Goal: Find specific page/section: Find specific page/section

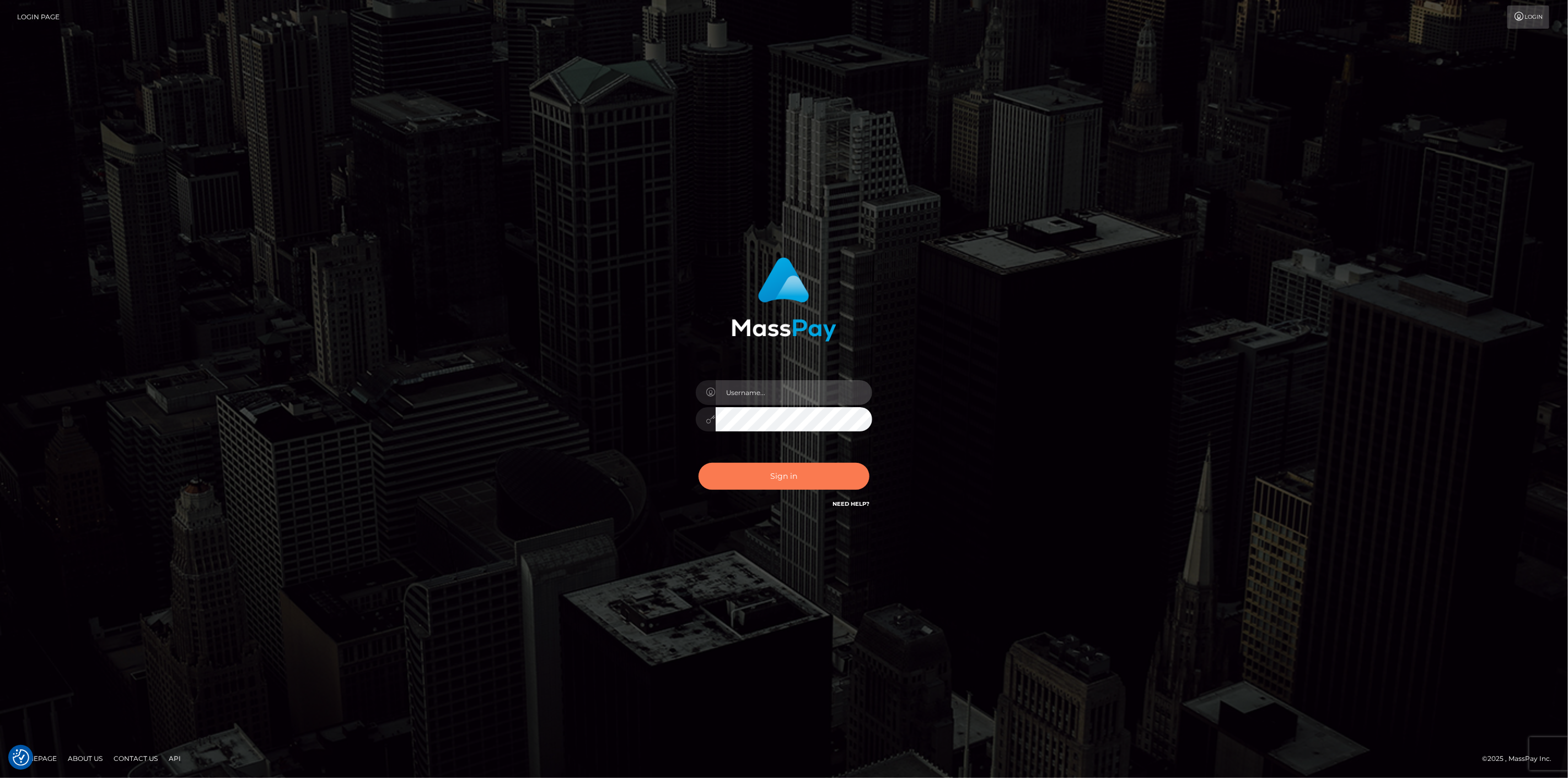
type input "scott.cm"
click at [757, 476] on button "Sign in" at bounding box center [784, 477] width 171 height 27
type input "[DOMAIN_NAME]"
click at [798, 481] on button "Sign in" at bounding box center [784, 477] width 171 height 27
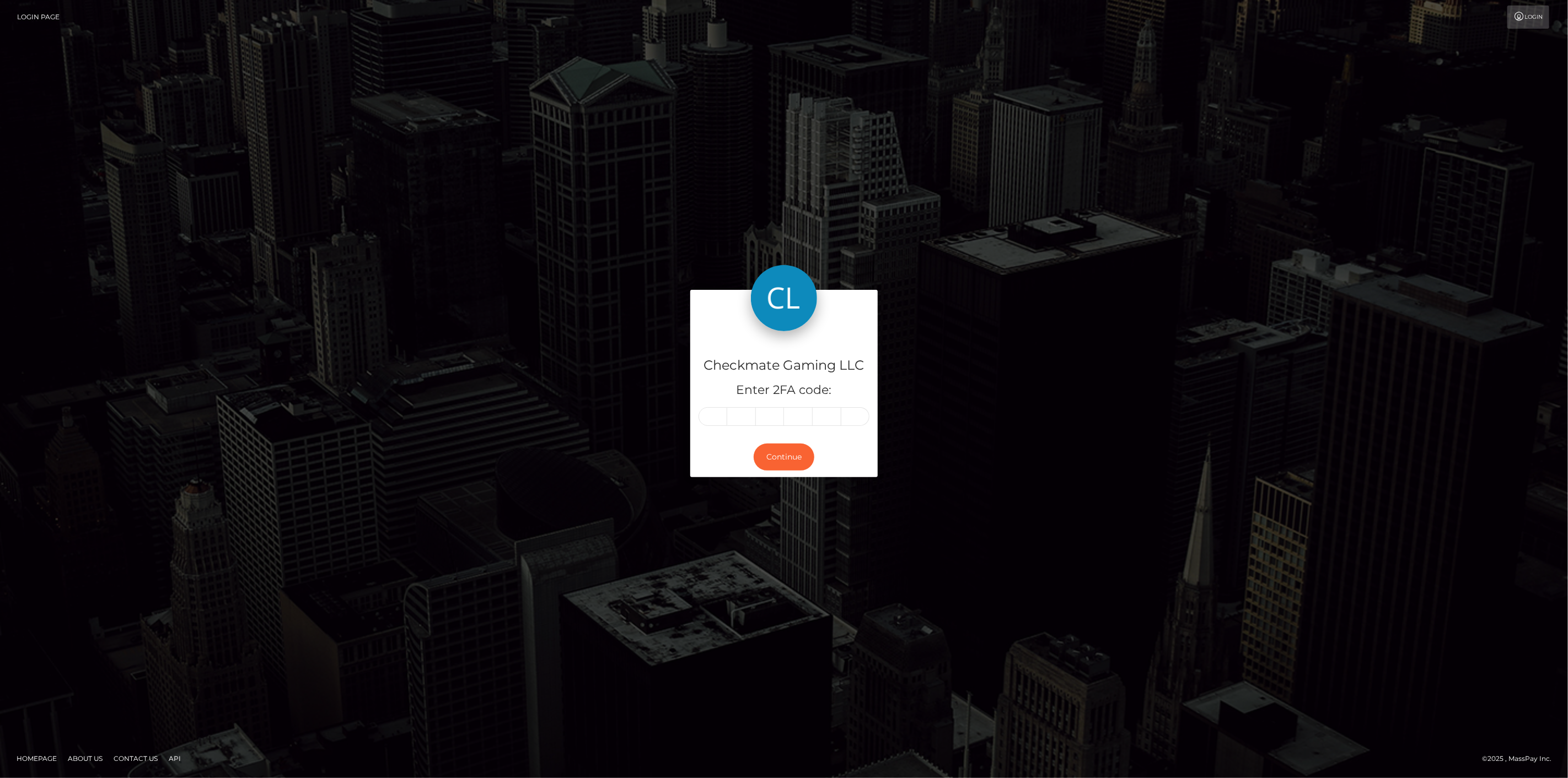
click at [706, 422] on input "text" at bounding box center [712, 416] width 29 height 18
type input "2"
type input "8"
type input "9"
type input "4"
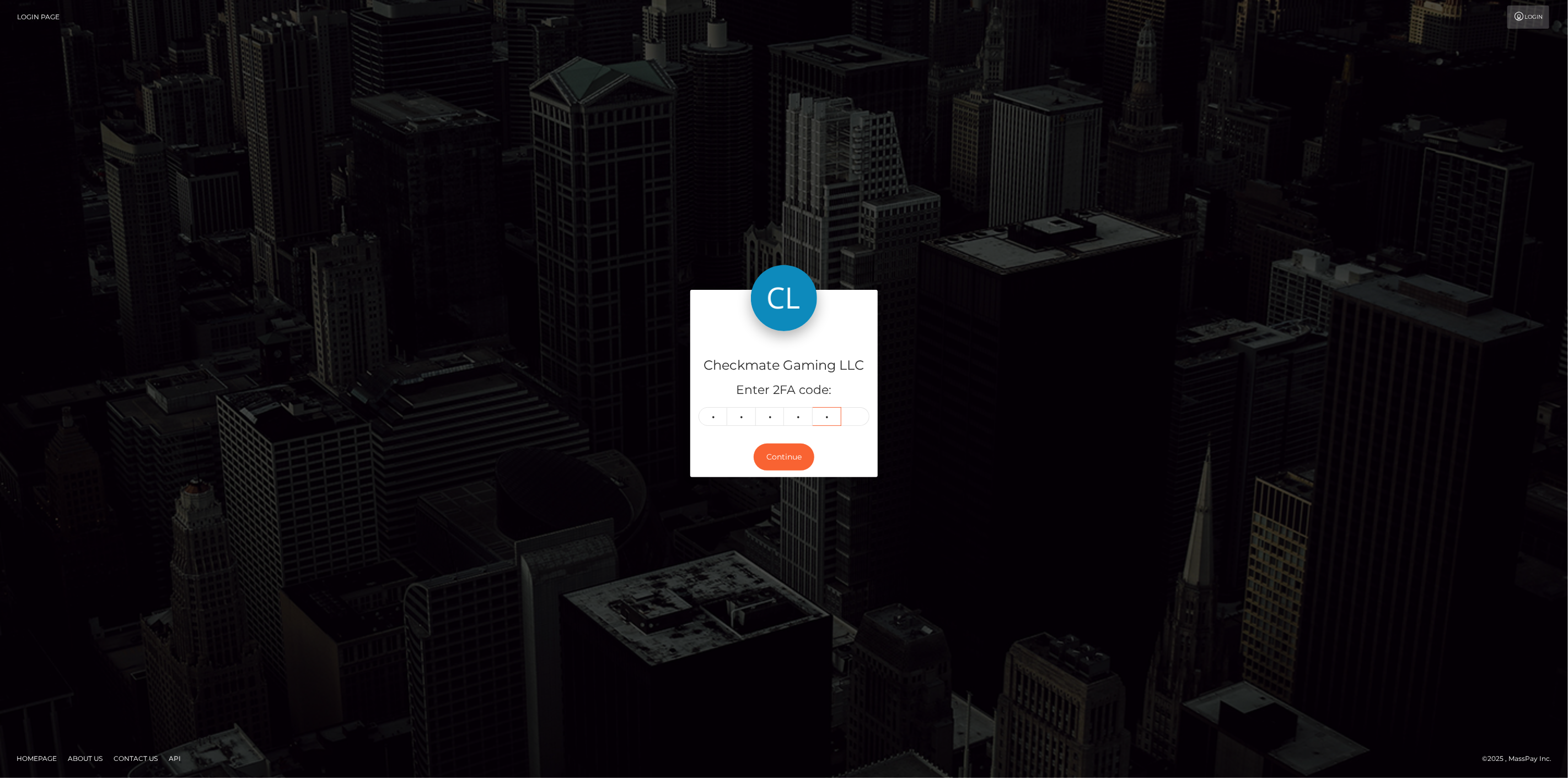
type input "5"
type input "7"
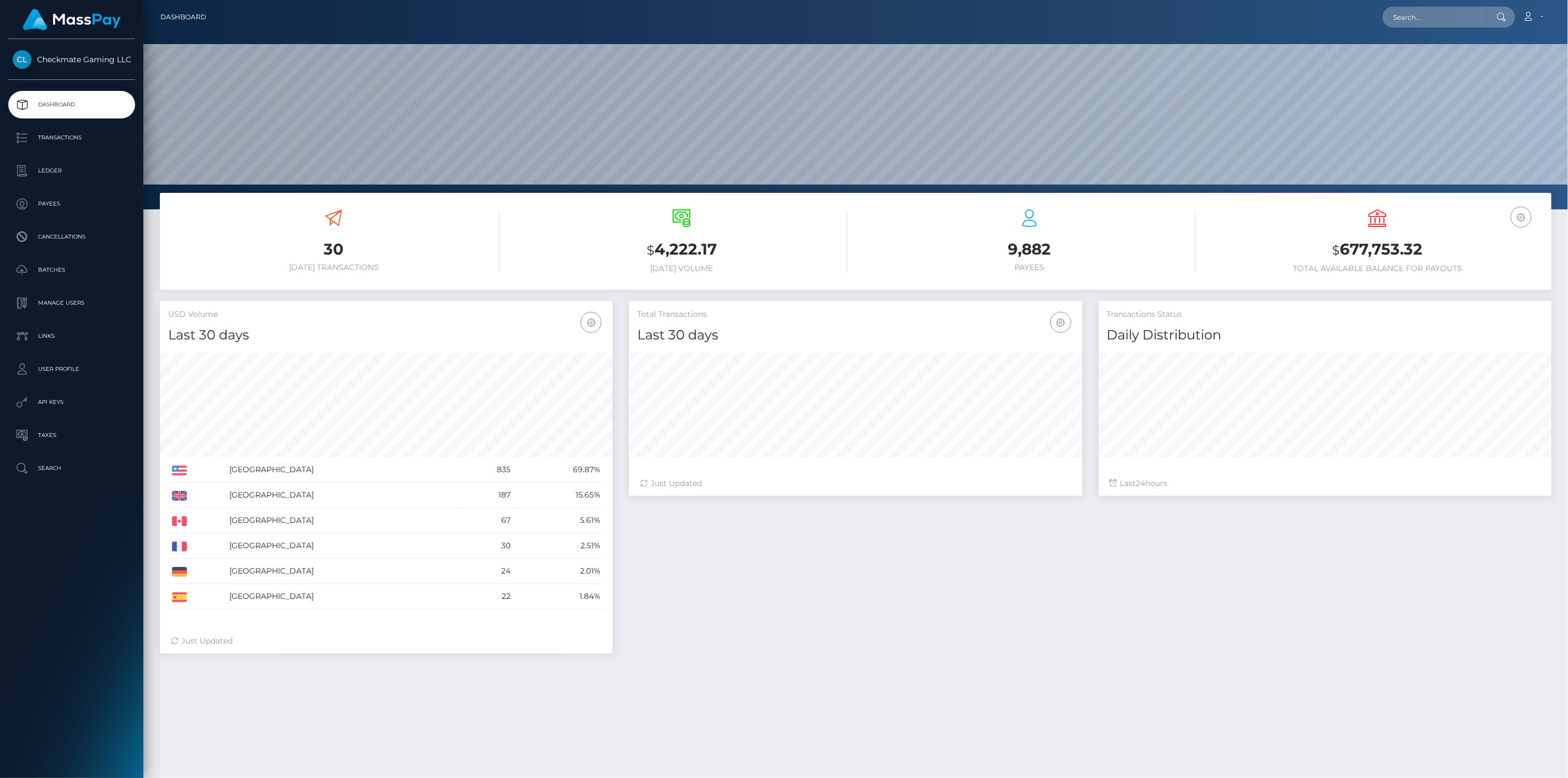
scroll to position [195, 453]
click at [61, 206] on p "Payees" at bounding box center [72, 204] width 118 height 17
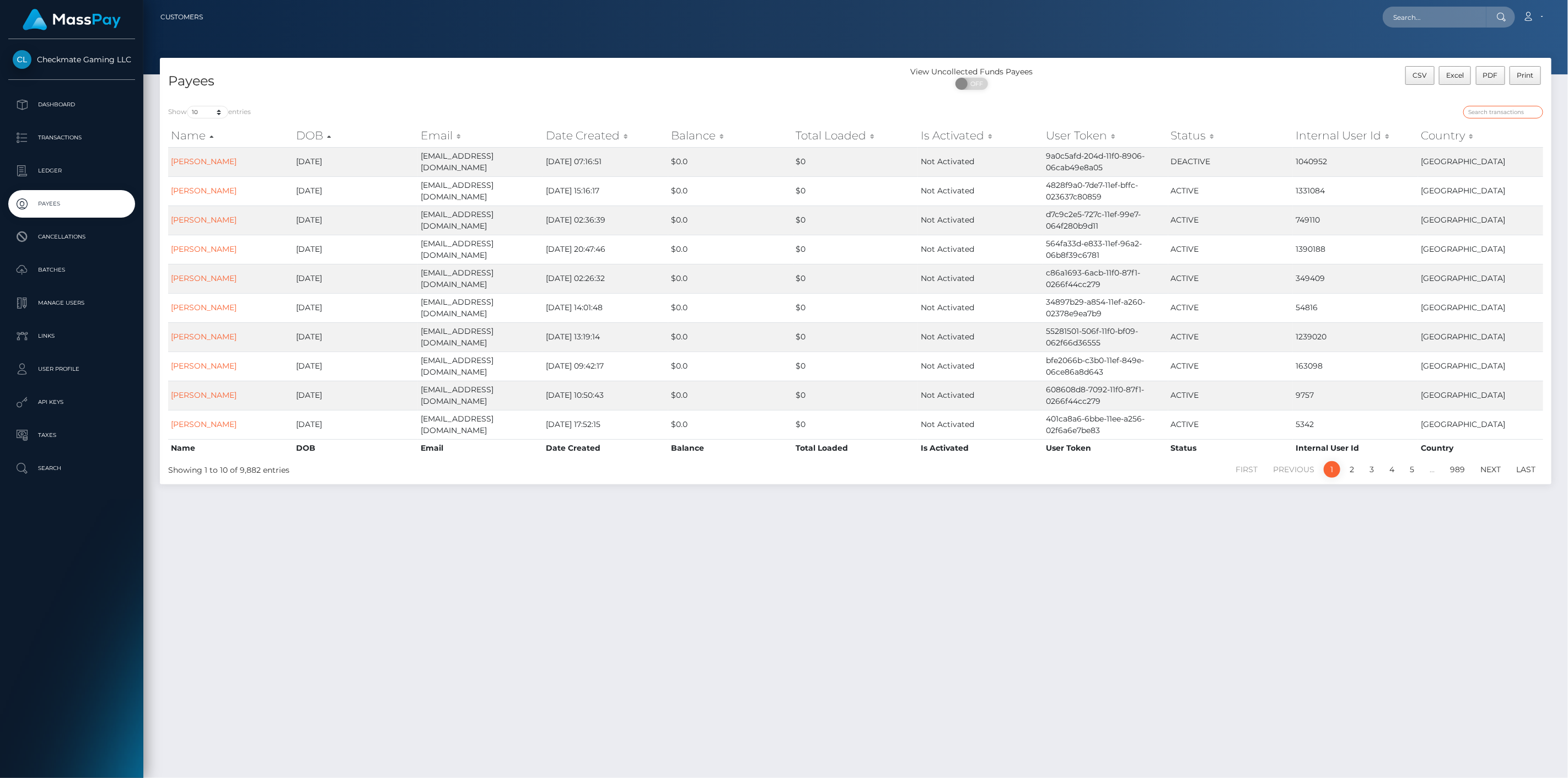
click at [1531, 110] on input "search" at bounding box center [1503, 112] width 80 height 13
paste input "1203050"
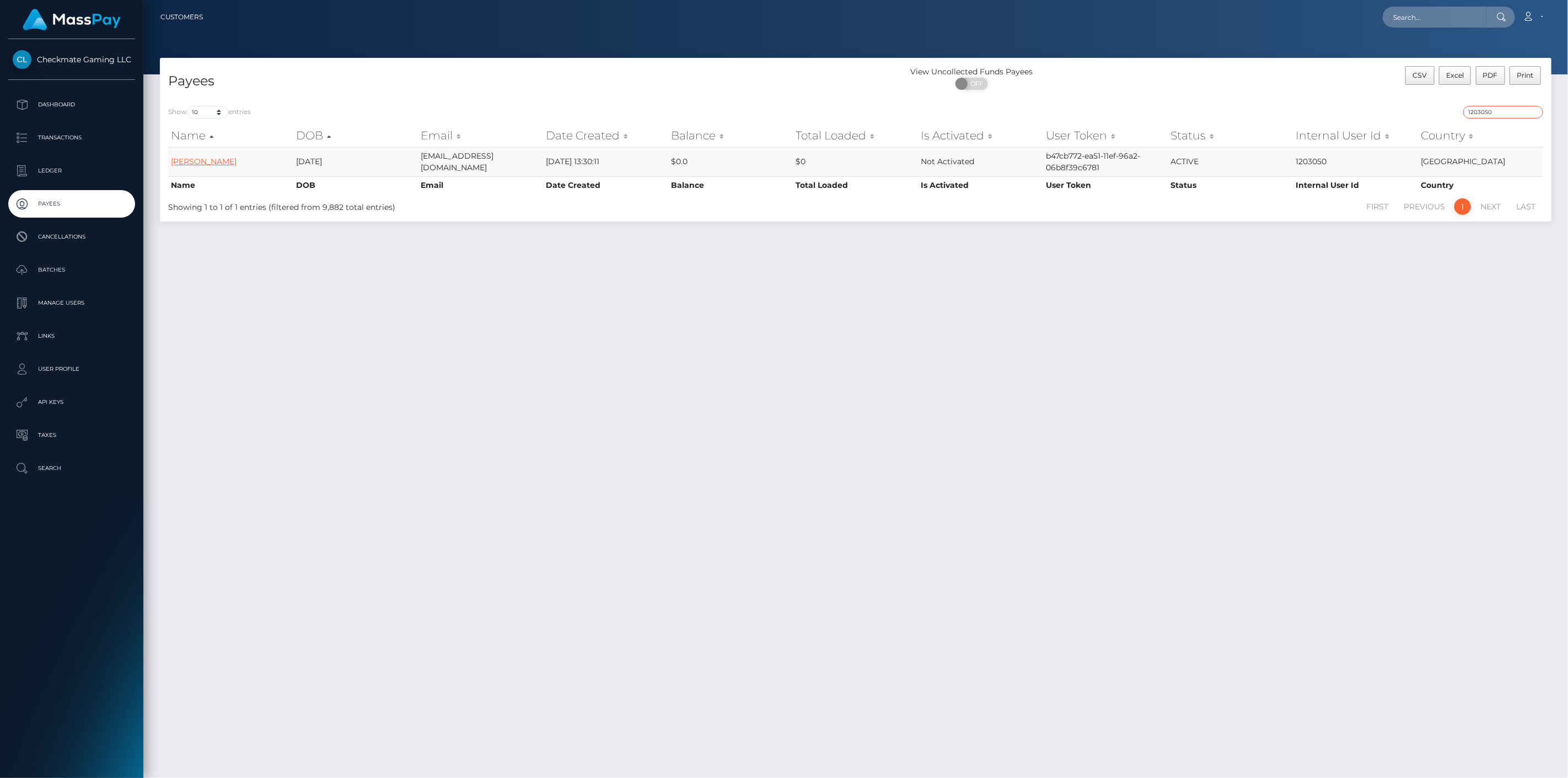
type input "1203050"
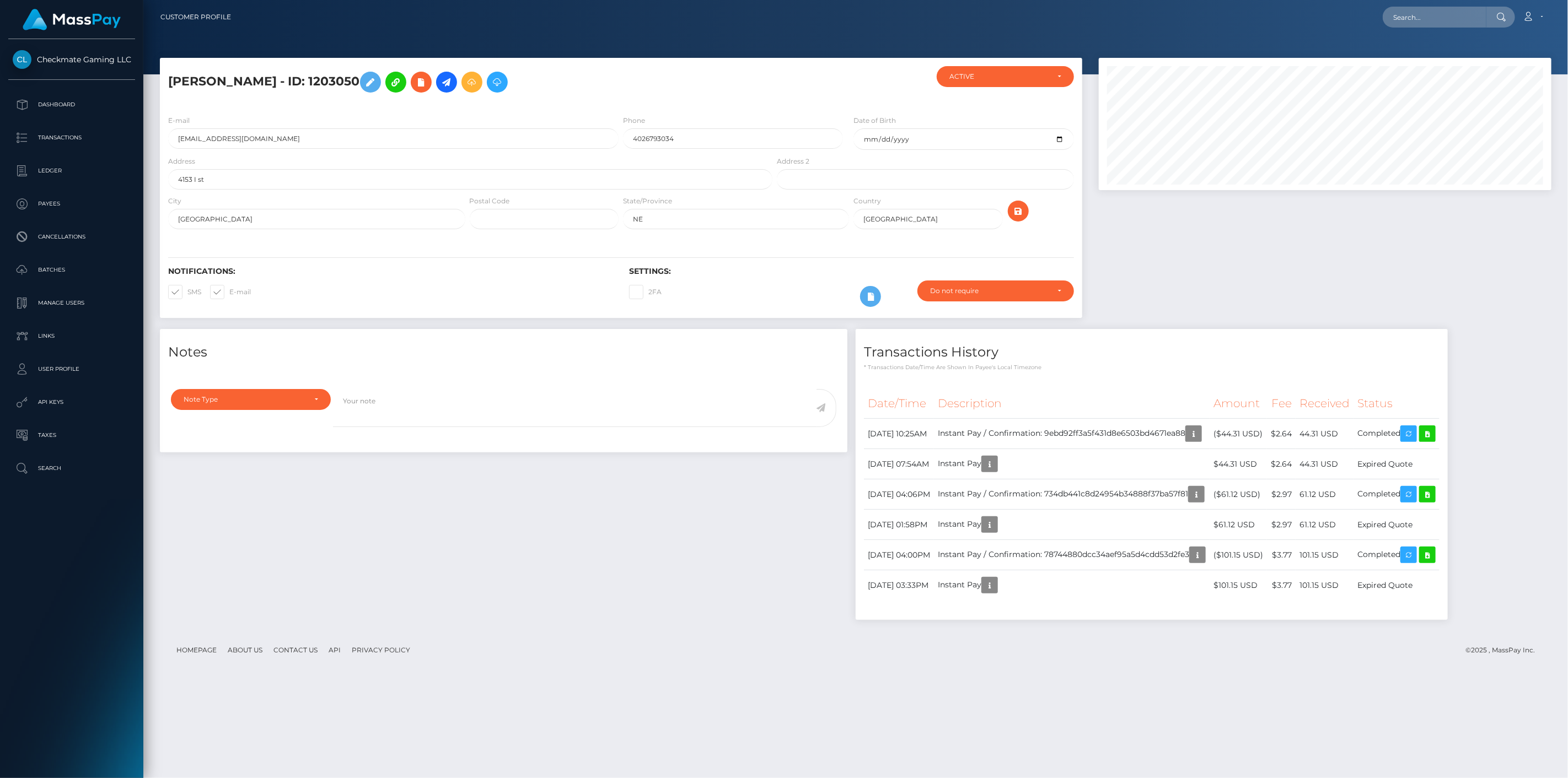
scroll to position [132, 453]
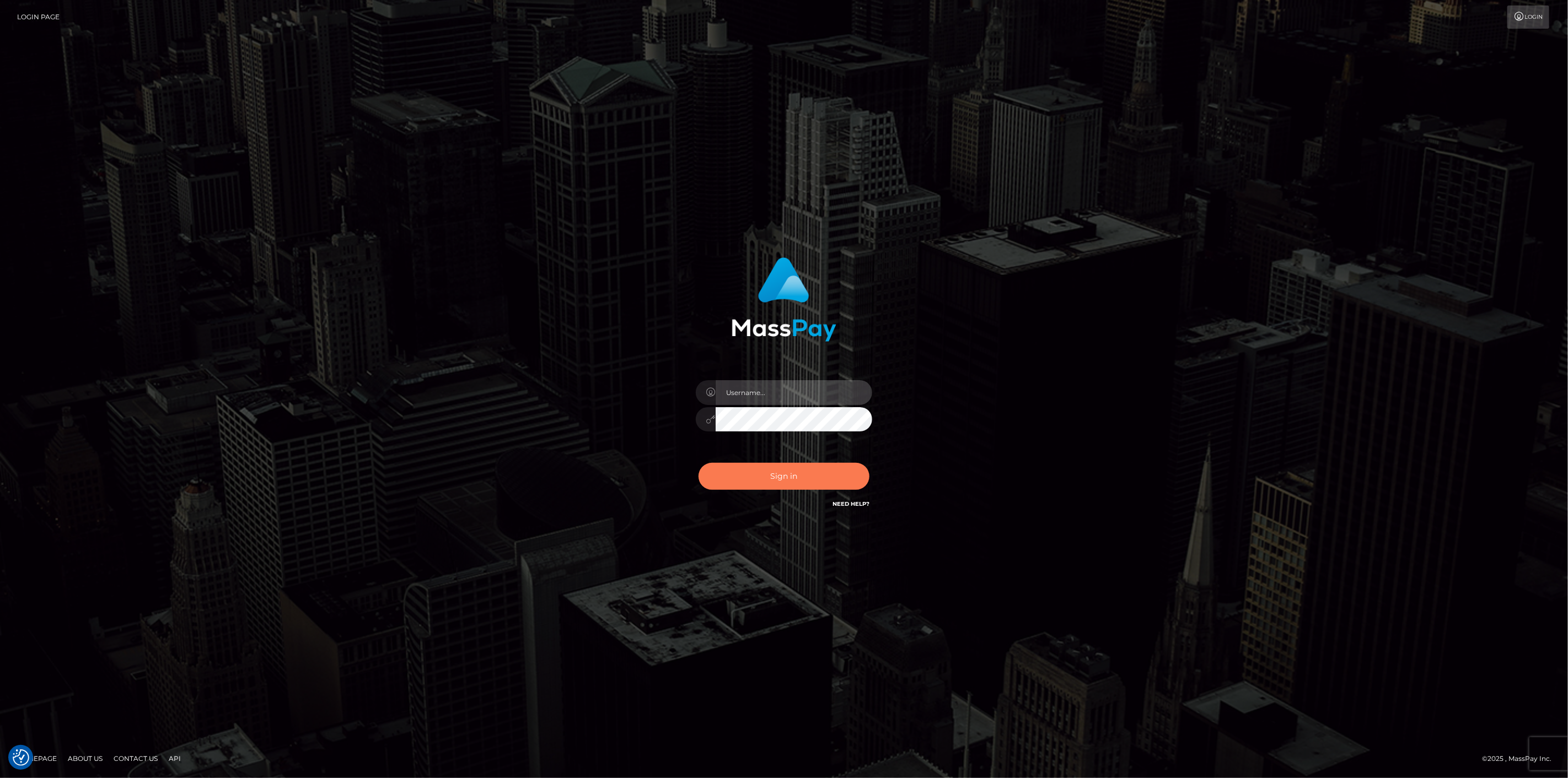
type input "[DOMAIN_NAME]"
click at [732, 464] on button "Sign in" at bounding box center [784, 477] width 171 height 27
type input "[DOMAIN_NAME]"
click at [729, 469] on button "Sign in" at bounding box center [784, 477] width 171 height 27
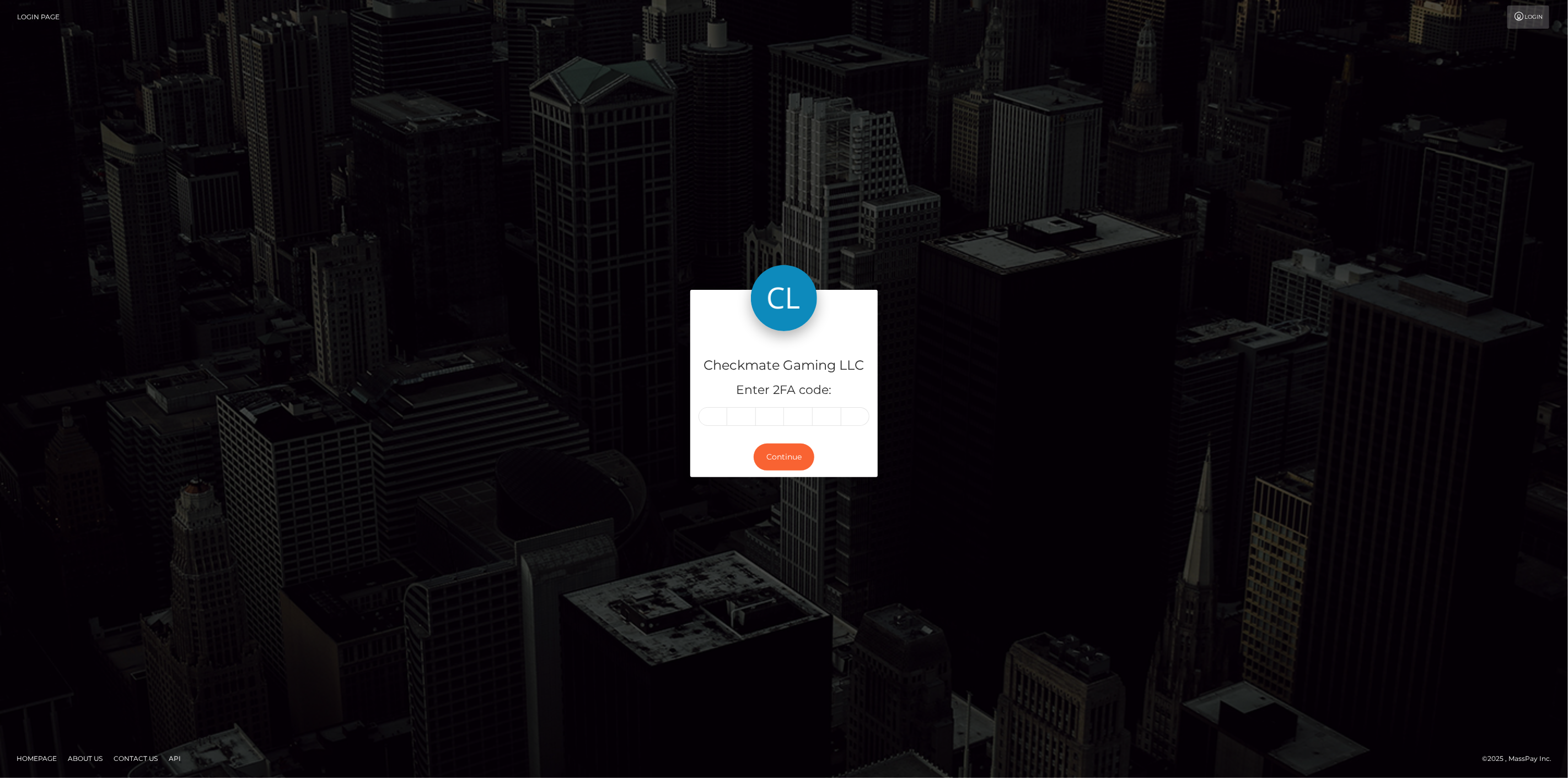
click at [704, 412] on input "text" at bounding box center [712, 416] width 29 height 18
type input "2"
type input "0"
type input "6"
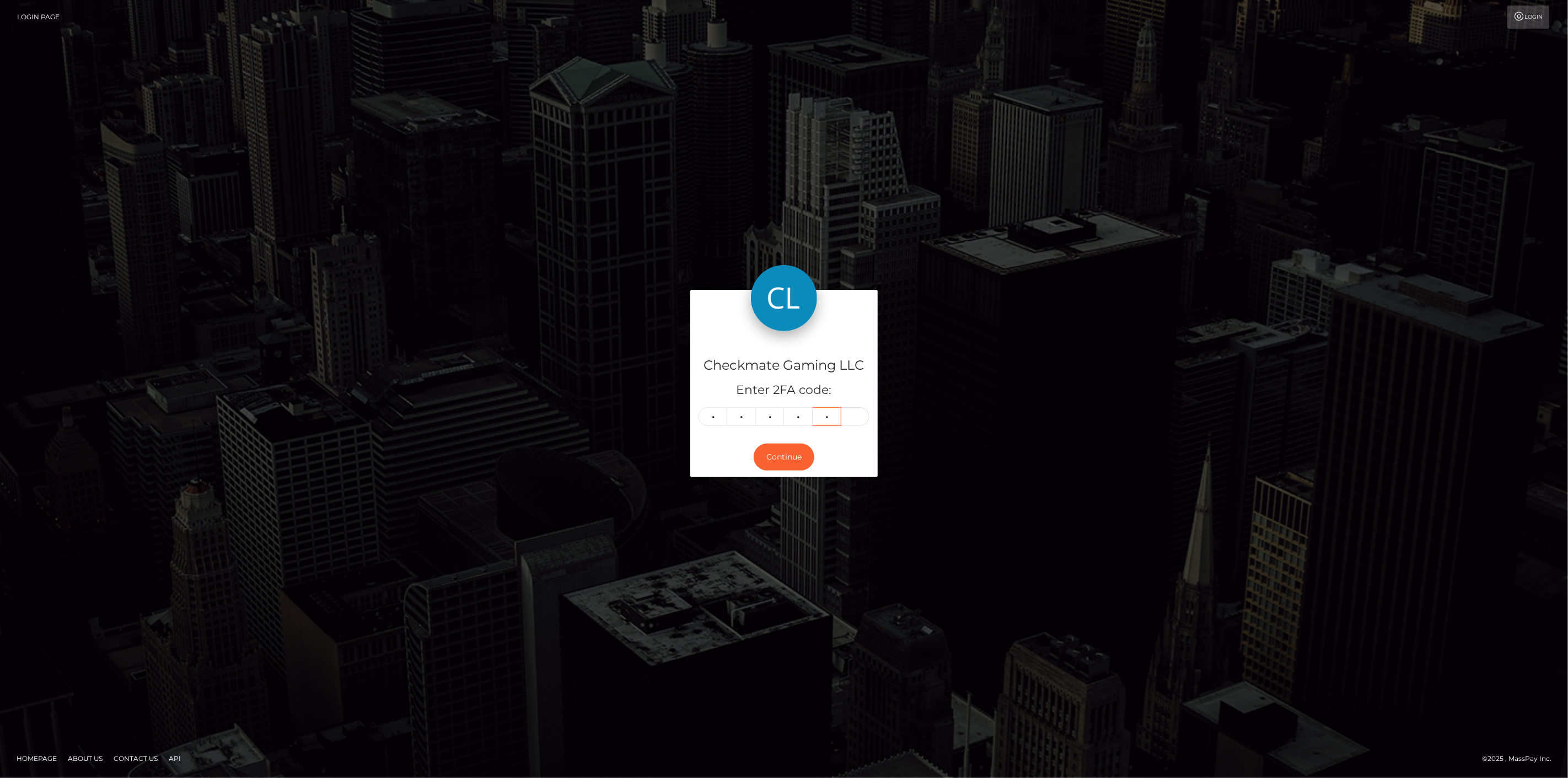
type input "2"
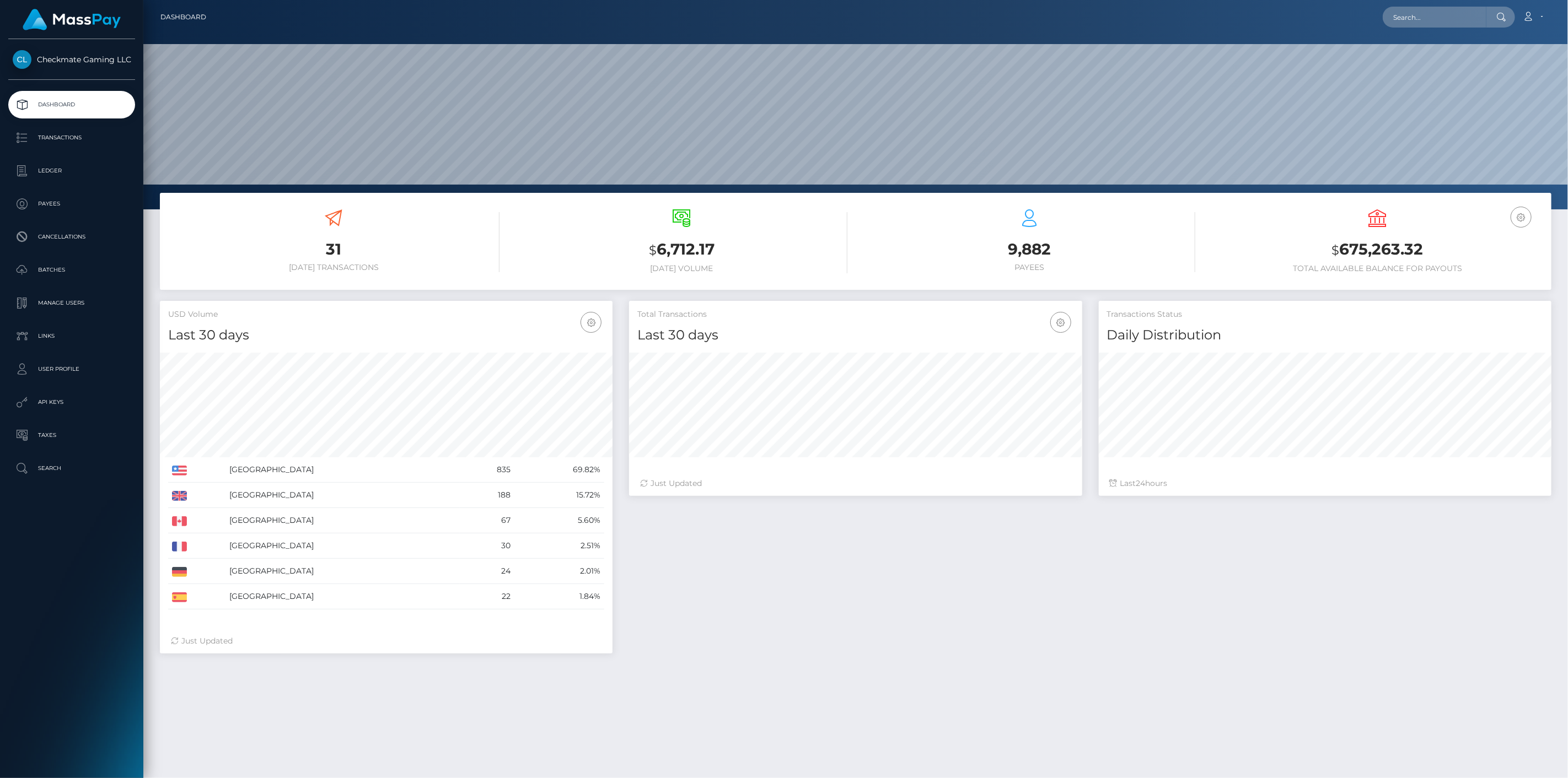
scroll to position [195, 453]
click at [67, 211] on p "Payees" at bounding box center [72, 204] width 118 height 17
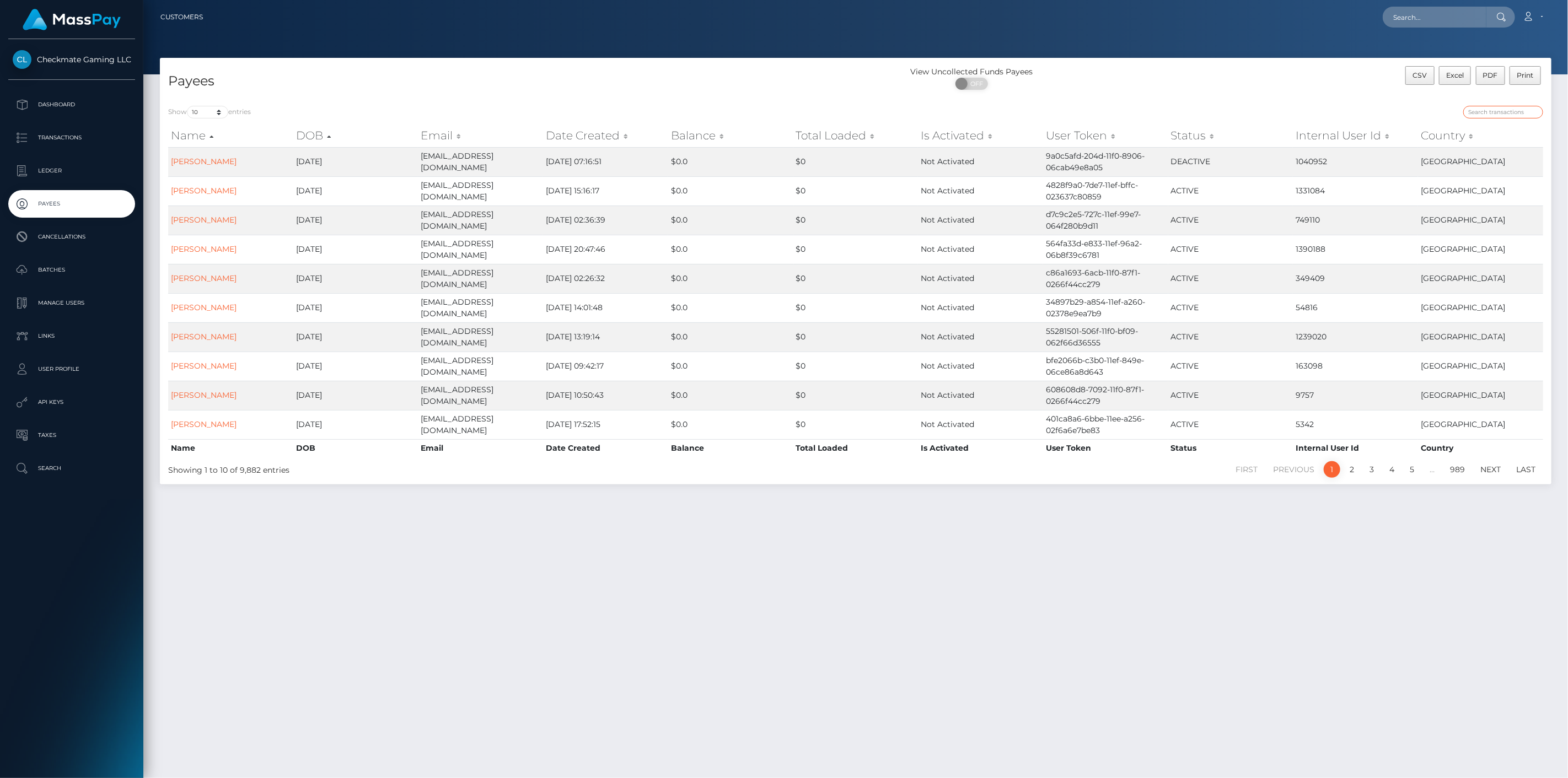
drag, startPoint x: 1513, startPoint y: 111, endPoint x: 1510, endPoint y: 116, distance: 5.8
click at [1513, 111] on input "search" at bounding box center [1503, 112] width 80 height 13
paste input "70422"
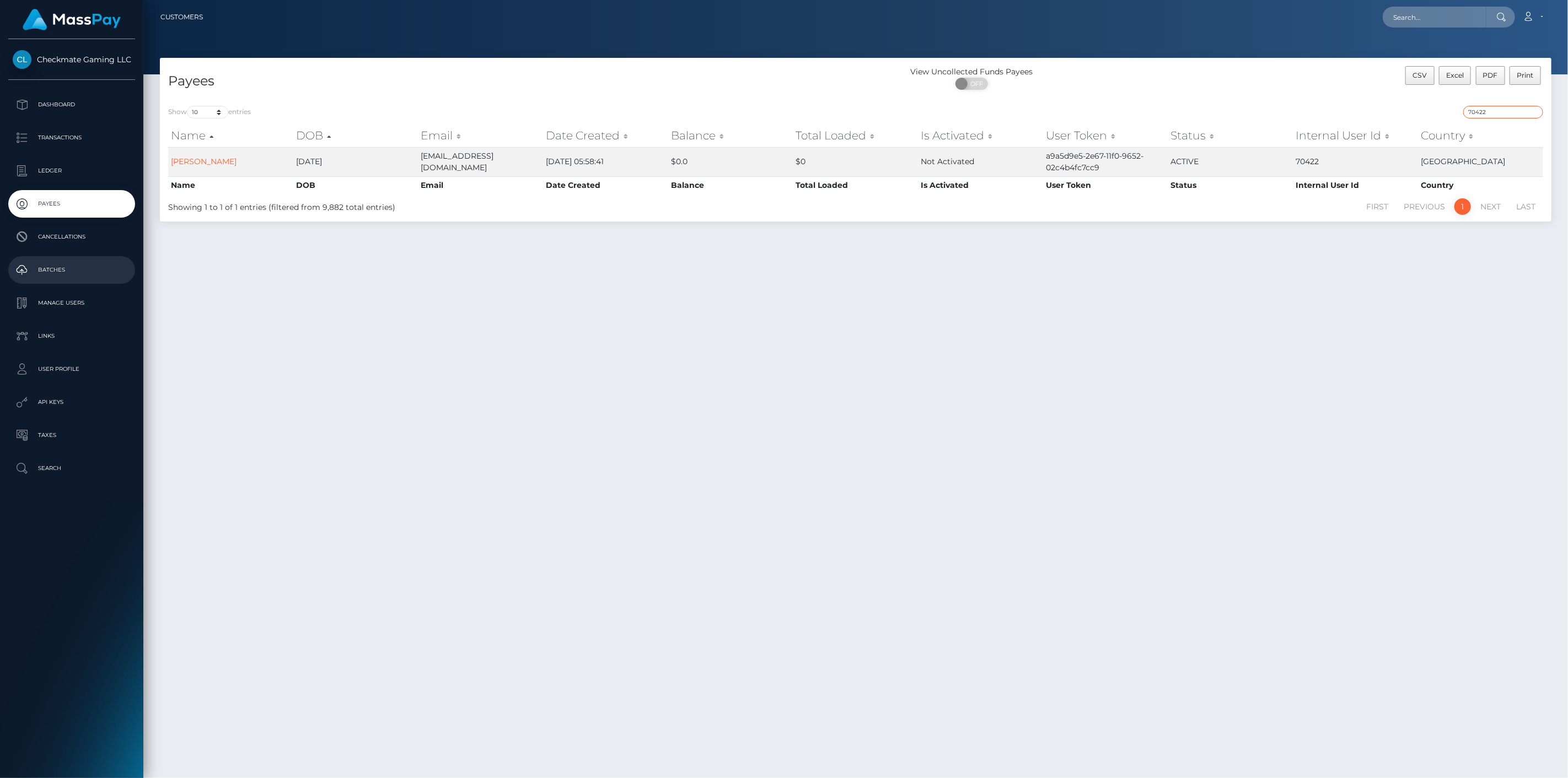
type input "70422"
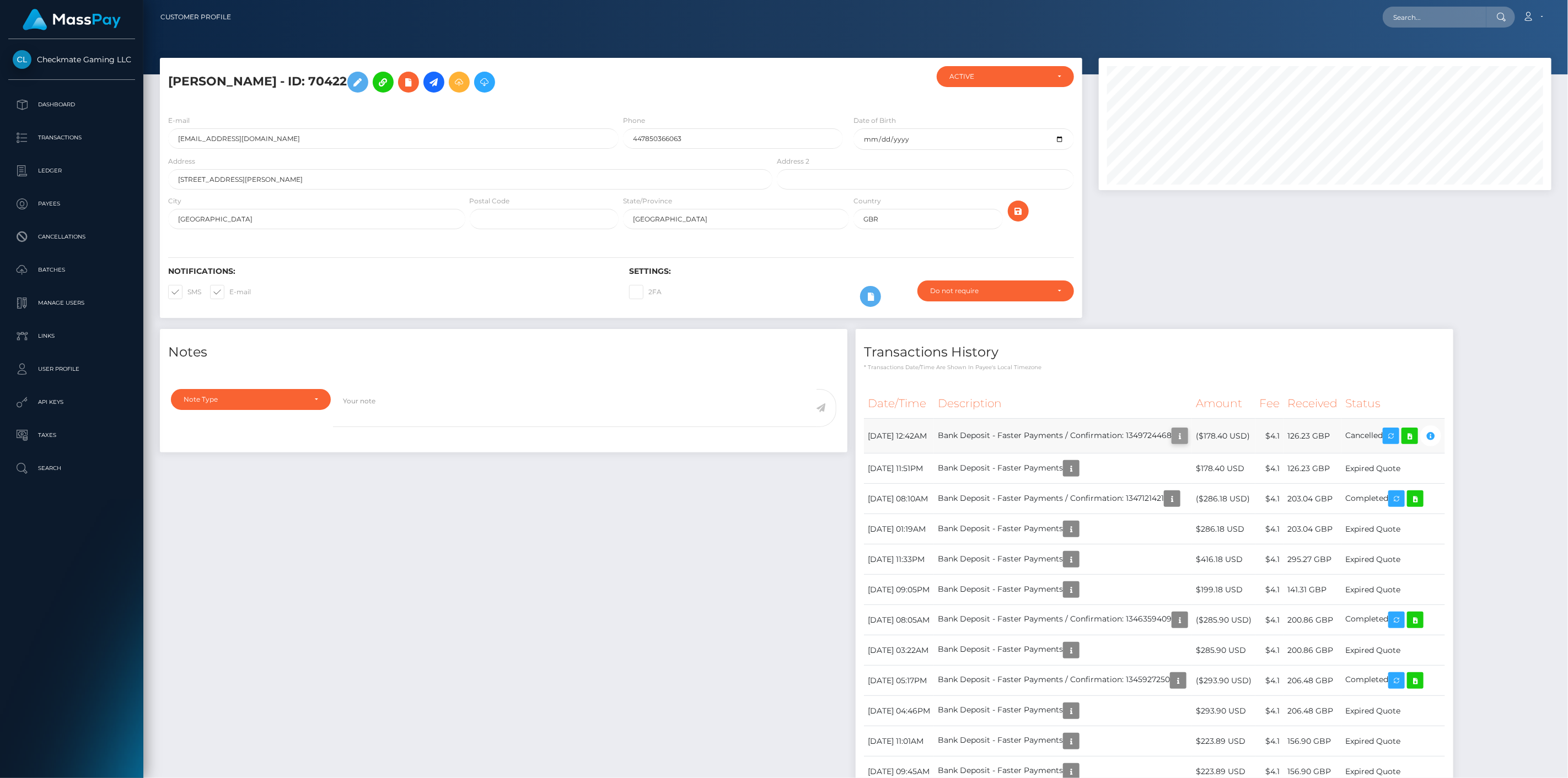
scroll to position [132, 453]
click at [1187, 437] on icon "button" at bounding box center [1180, 436] width 14 height 14
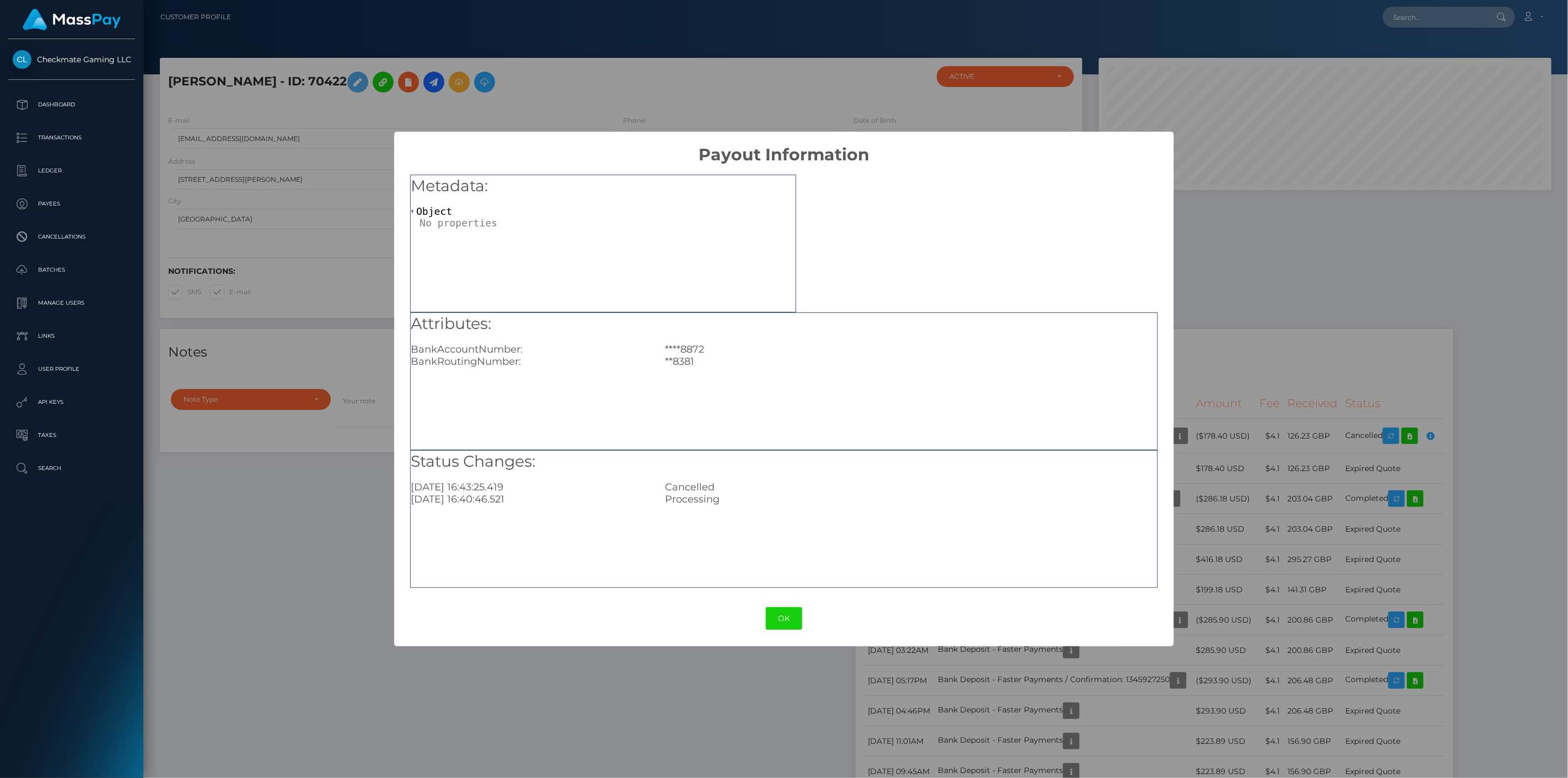
click at [1221, 499] on div "× Payout Information Metadata: Object Attributes: BankAccountNumber: ****8872 B…" at bounding box center [784, 389] width 1568 height 778
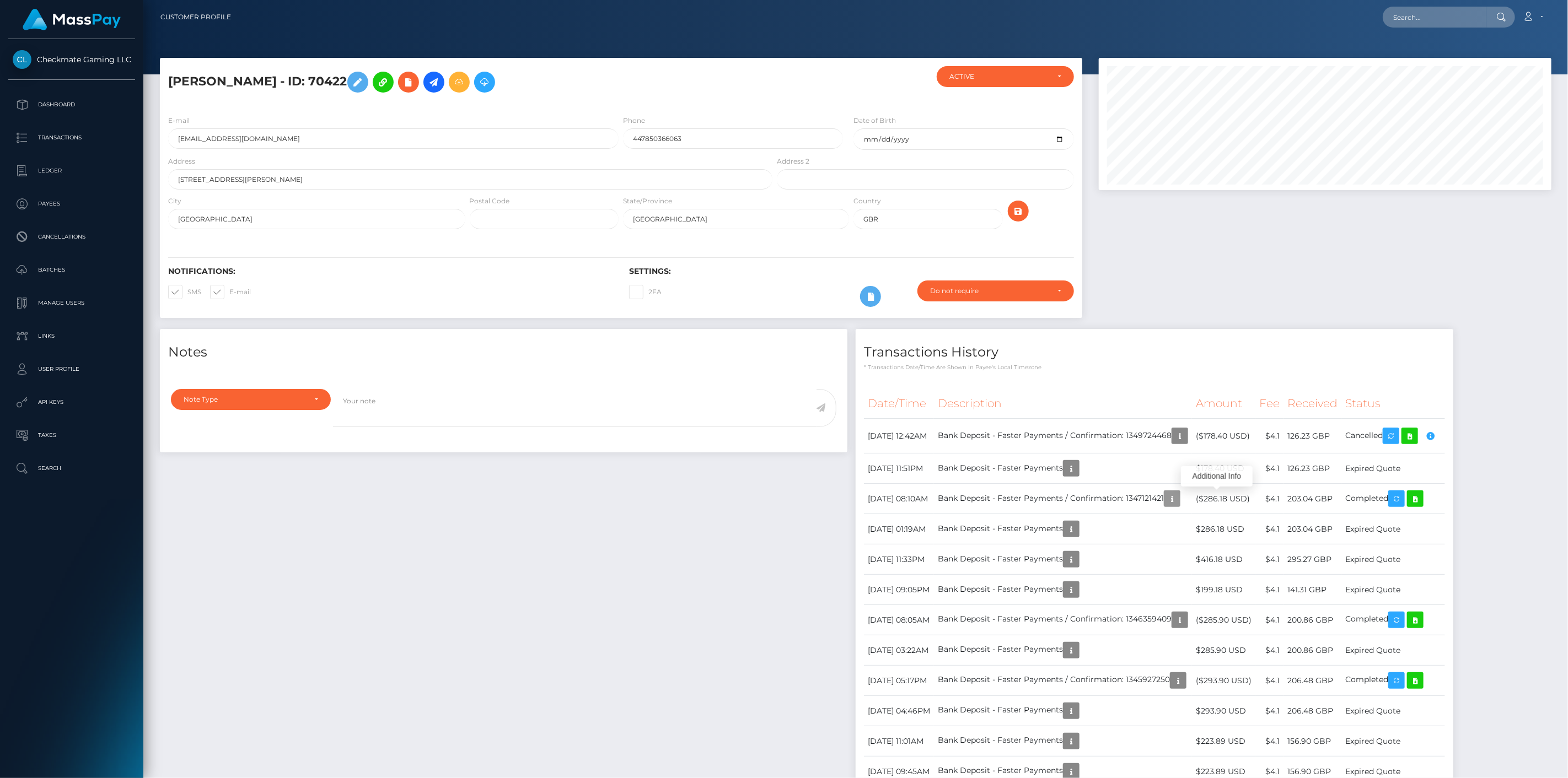
click at [1179, 499] on icon "button" at bounding box center [1172, 499] width 14 height 14
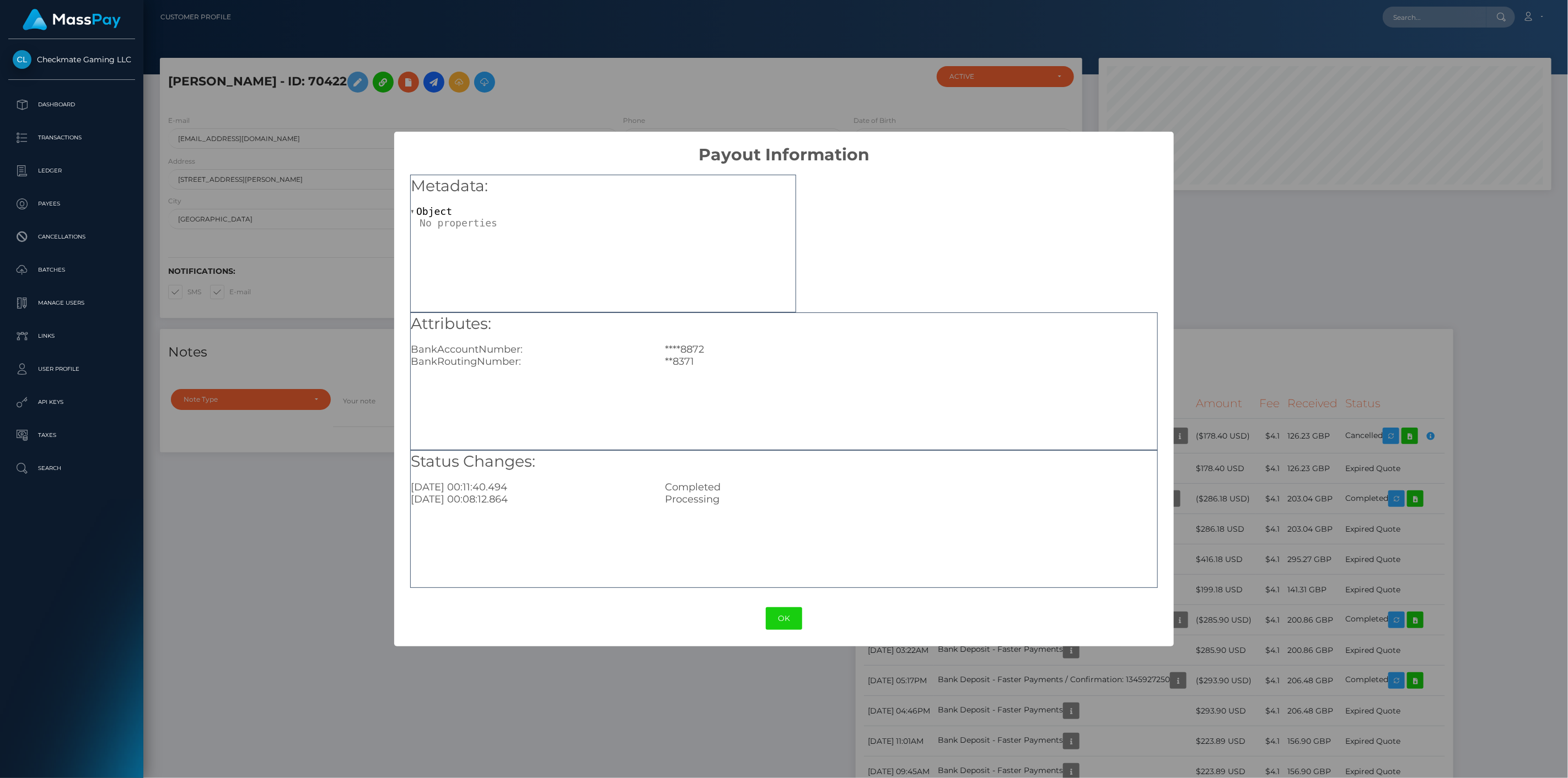
click at [1225, 438] on div "× Payout Information Metadata: Object Attributes: BankAccountNumber: ****8872 B…" at bounding box center [784, 389] width 1568 height 778
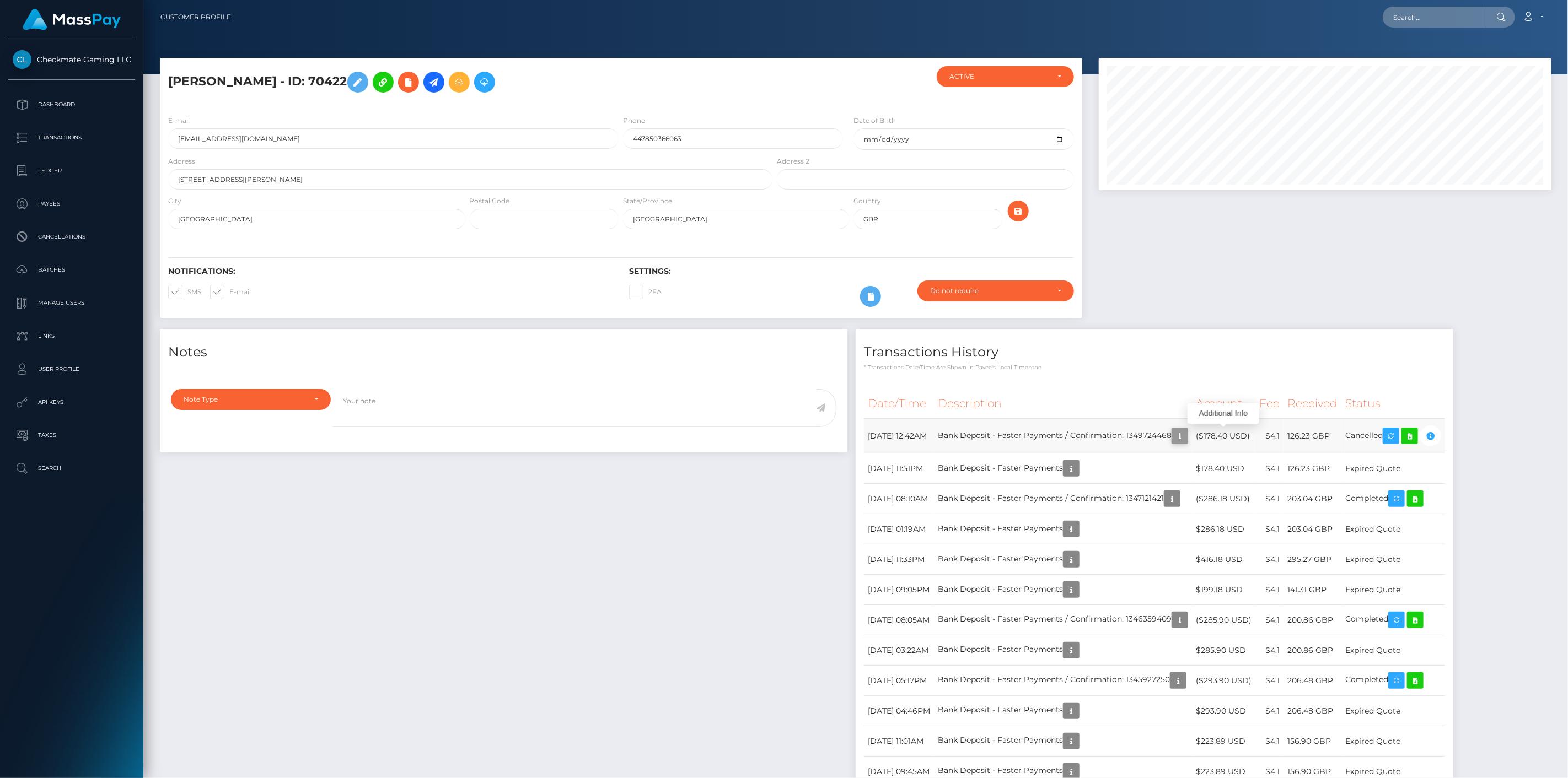
click at [1187, 437] on icon "button" at bounding box center [1180, 436] width 14 height 14
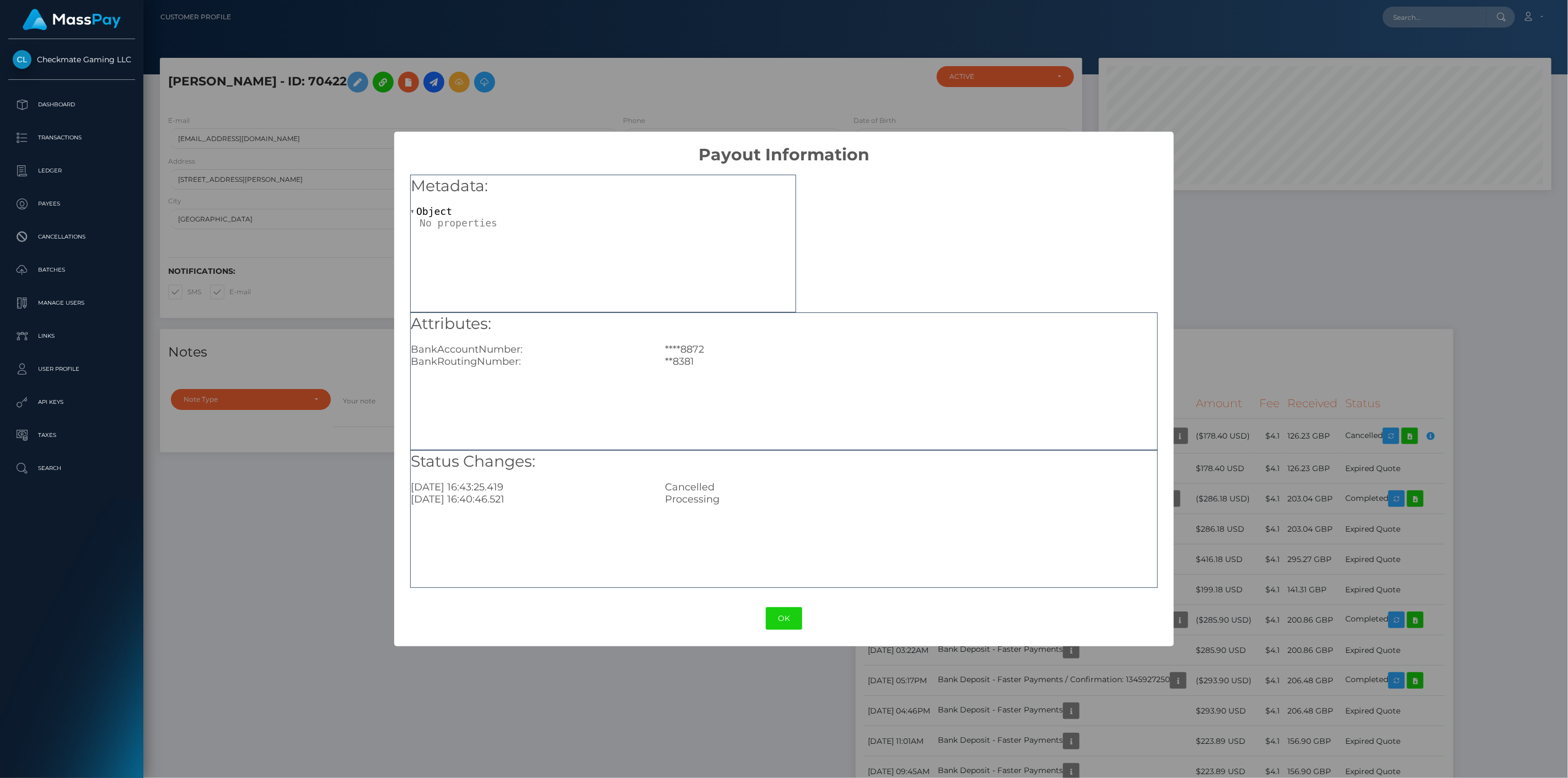
click at [1233, 362] on div "× Payout Information Metadata: Object Attributes: BankAccountNumber: ****8872 B…" at bounding box center [784, 389] width 1568 height 778
